Goal: Information Seeking & Learning: Learn about a topic

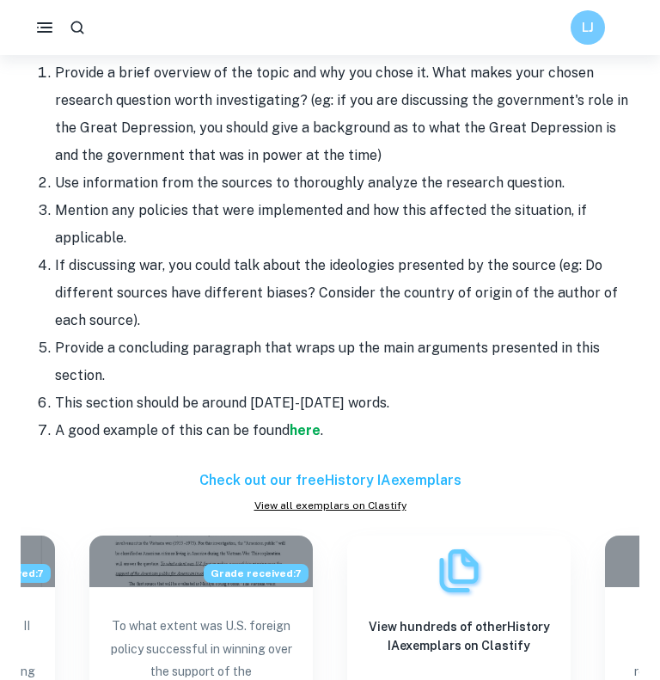
scroll to position [1719, 0]
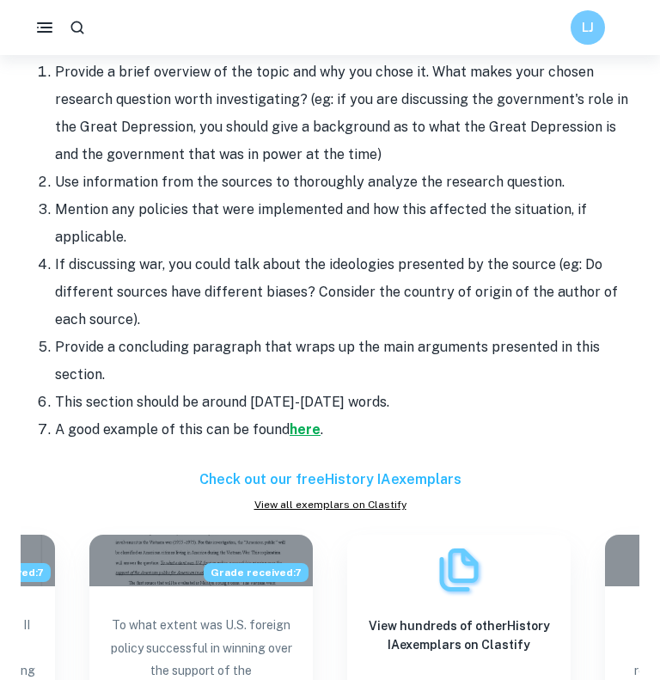
click at [312, 421] on strong "here" at bounding box center [305, 429] width 31 height 16
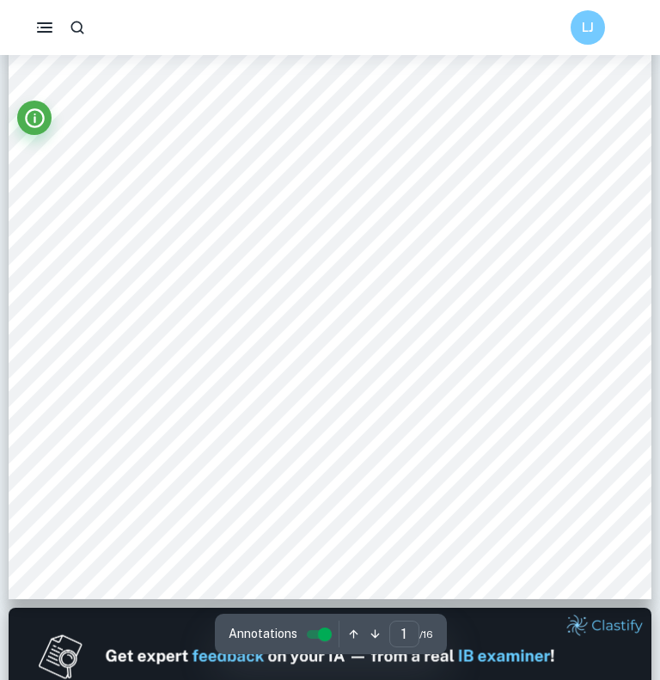
scroll to position [307, 0]
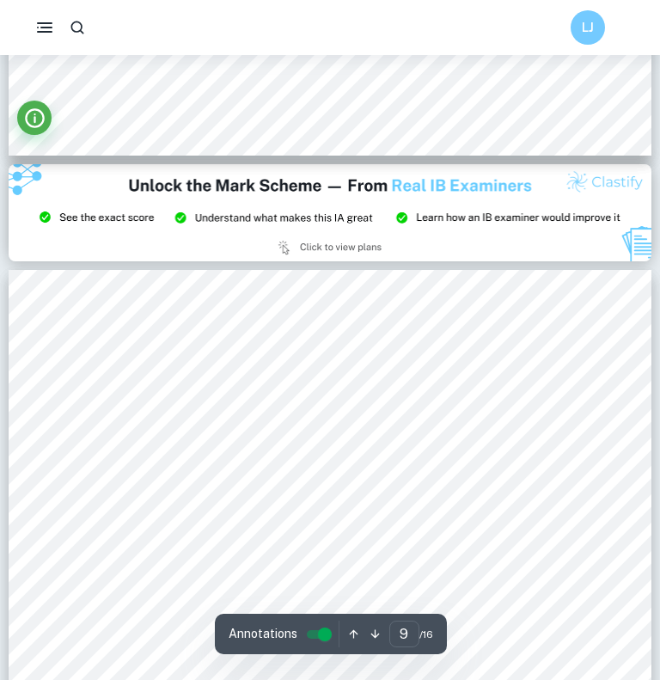
type input "8"
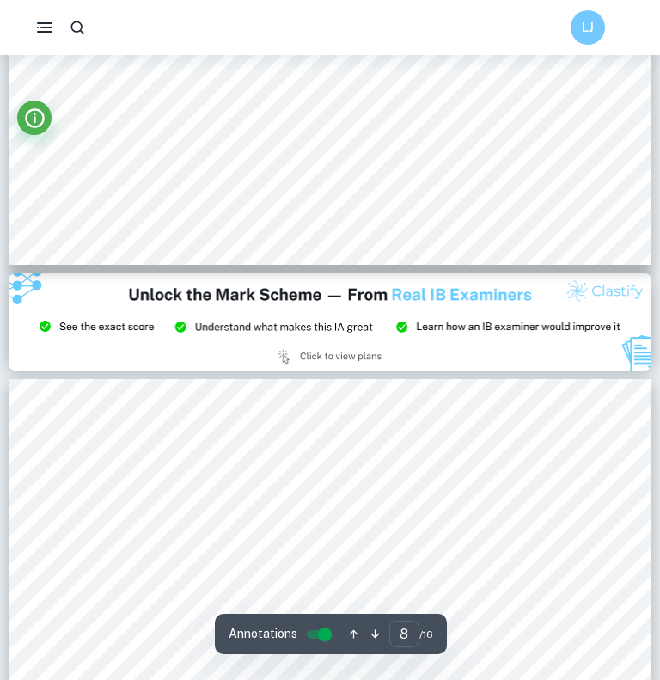
scroll to position [6738, 0]
